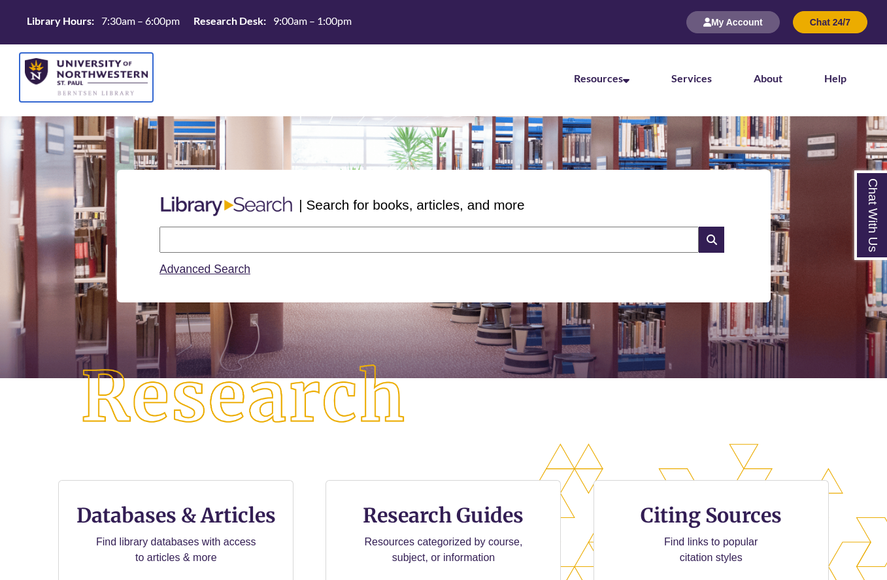
click at [93, 78] on img at bounding box center [86, 77] width 123 height 39
click at [93, 76] on img at bounding box center [86, 77] width 123 height 39
